Goal: Transaction & Acquisition: Purchase product/service

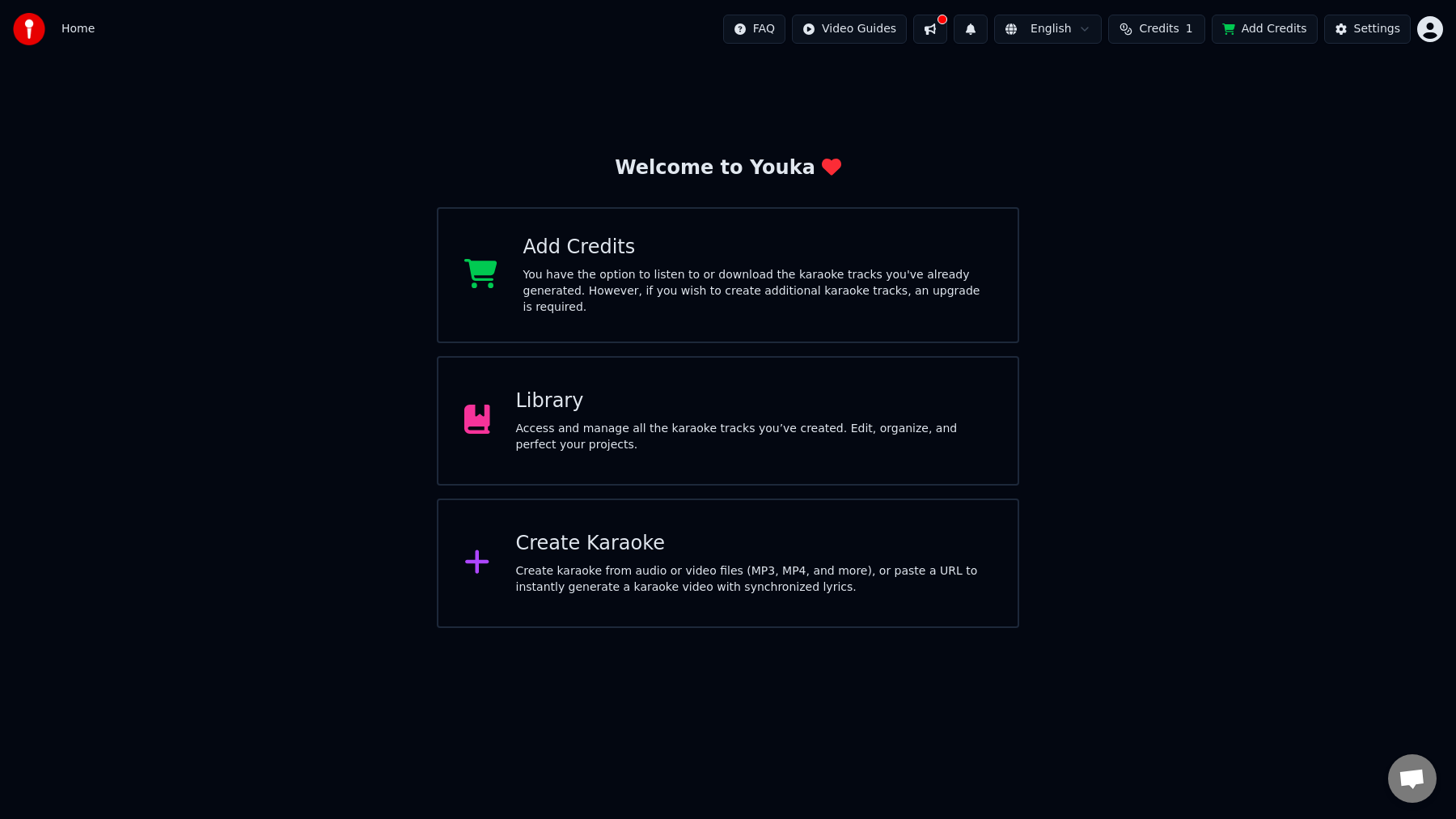
click at [1265, 34] on button "Add Credits" at bounding box center [1264, 29] width 106 height 29
click at [1277, 35] on button "Add Credits" at bounding box center [1264, 29] width 106 height 29
click at [1164, 27] on span "Credits" at bounding box center [1158, 29] width 40 height 16
click at [1070, 106] on td "15" at bounding box center [1068, 108] width 46 height 29
click at [1078, 104] on td "15" at bounding box center [1068, 108] width 46 height 29
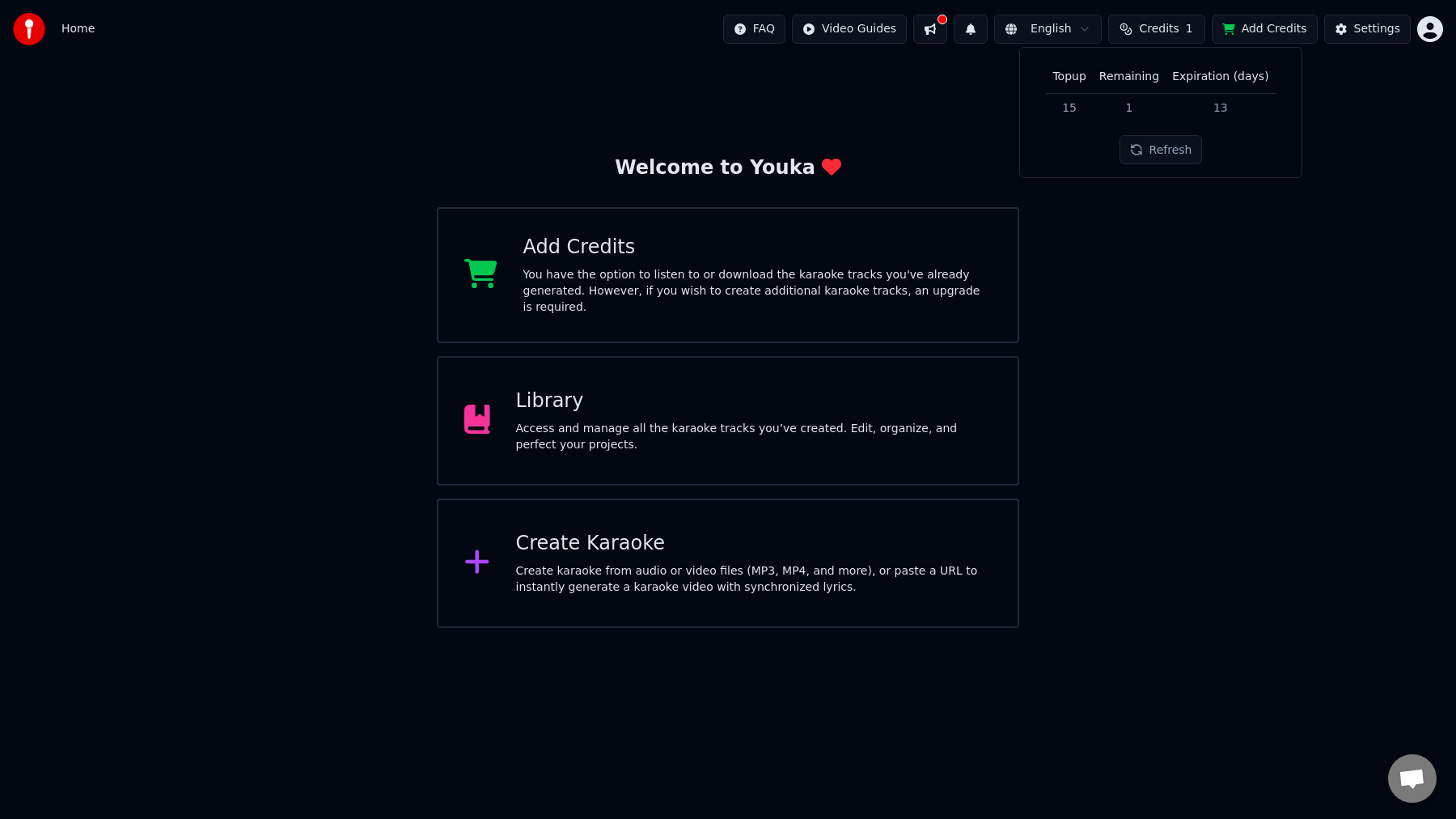
click at [1073, 80] on th "Topup" at bounding box center [1068, 77] width 46 height 32
click at [1076, 102] on td "15" at bounding box center [1068, 108] width 46 height 29
click at [1217, 108] on td "13" at bounding box center [1220, 108] width 109 height 29
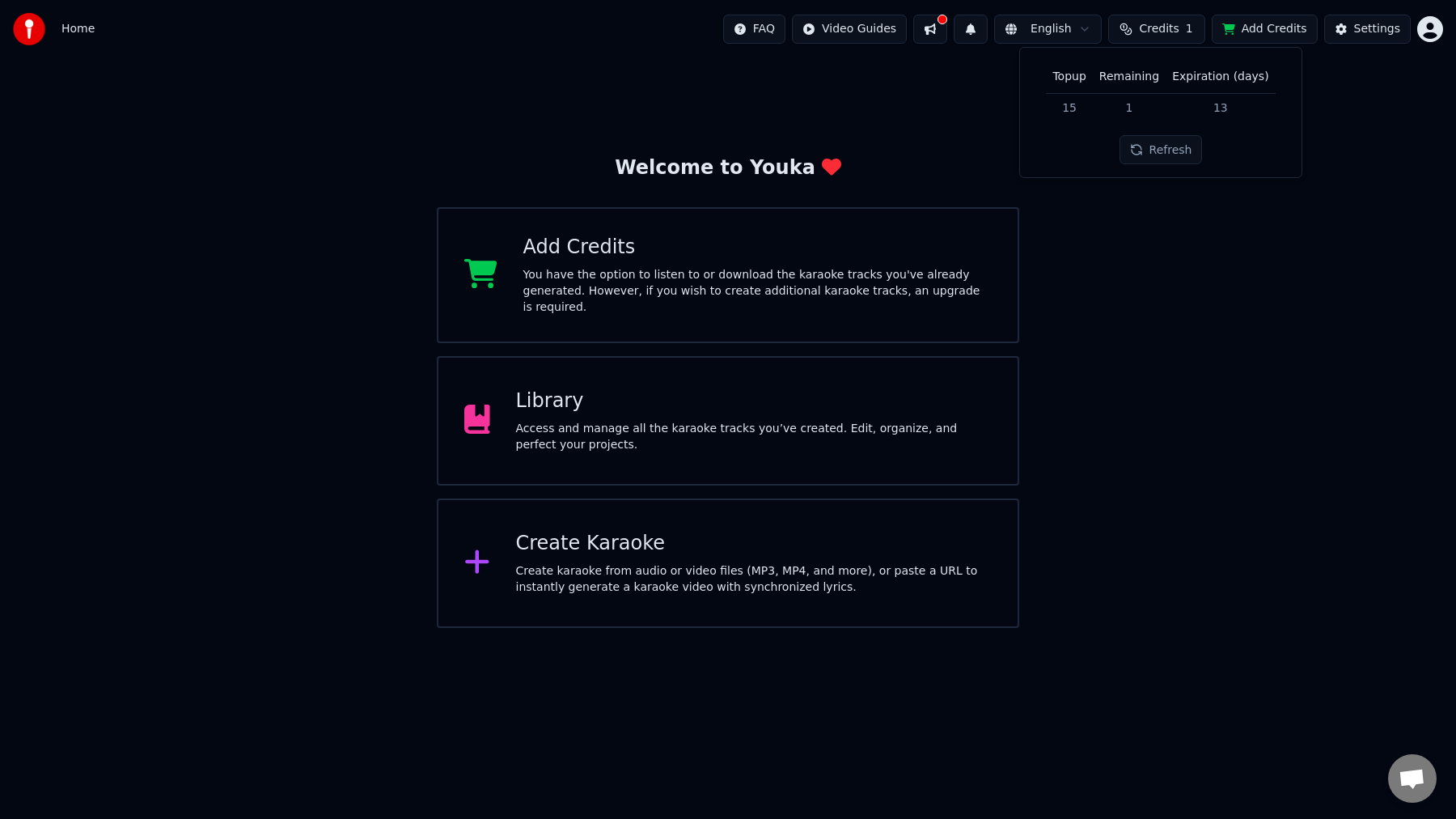
click at [1217, 108] on td "13" at bounding box center [1220, 108] width 109 height 29
click at [1147, 103] on td "1" at bounding box center [1129, 108] width 73 height 29
click at [1133, 108] on td "1" at bounding box center [1129, 108] width 73 height 29
click at [1166, 24] on span "Credits" at bounding box center [1158, 29] width 40 height 16
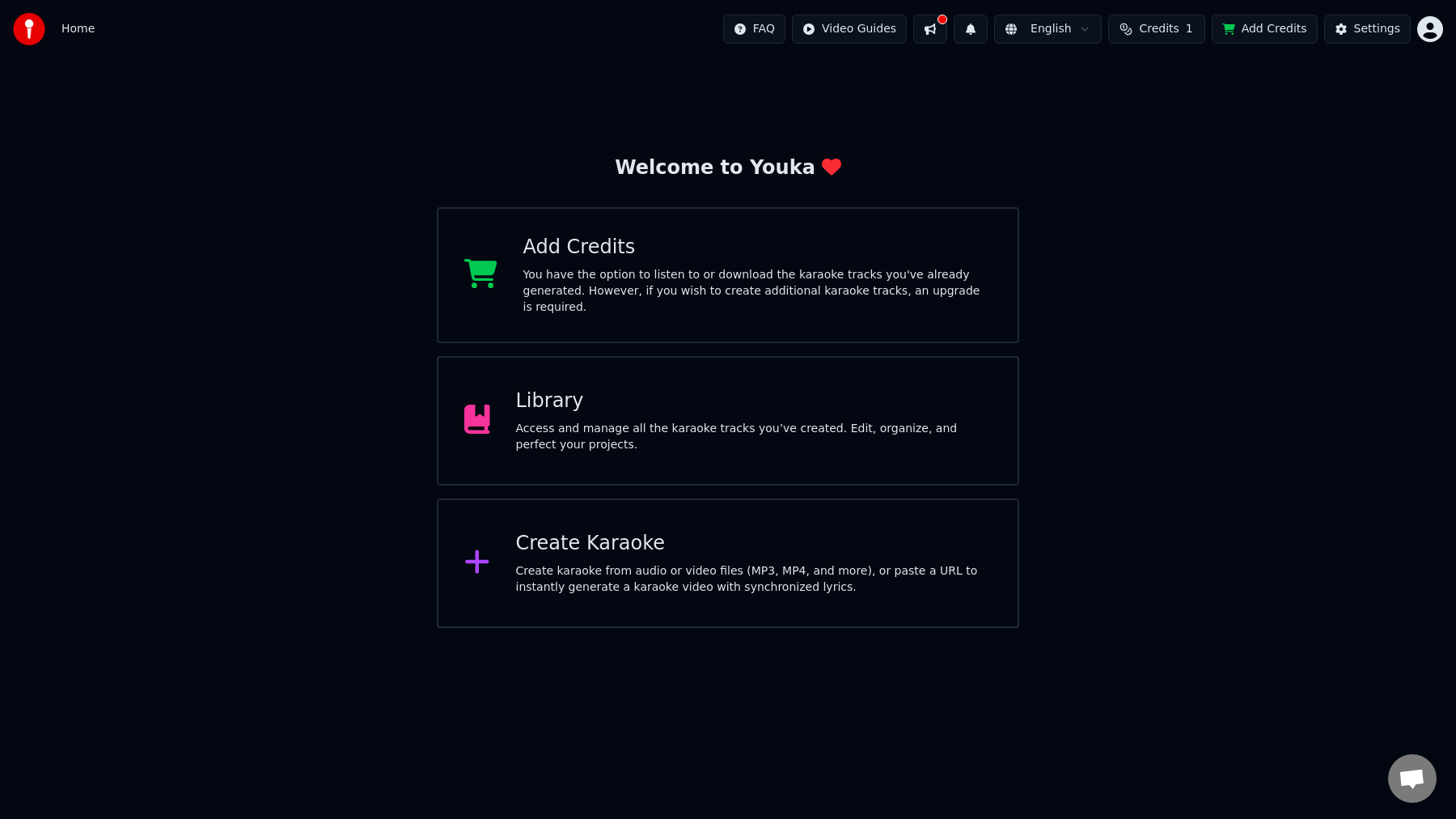
click at [1157, 27] on span "Credits" at bounding box center [1158, 29] width 40 height 16
click at [1271, 27] on button "Add Credits" at bounding box center [1264, 29] width 106 height 29
